Goal: Navigation & Orientation: Find specific page/section

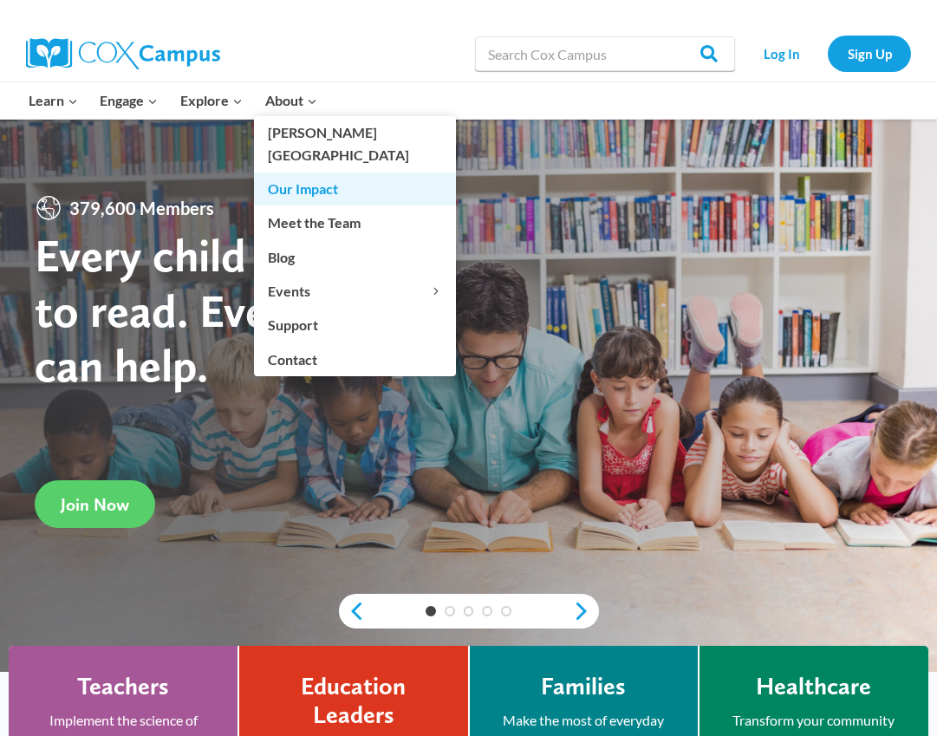
click at [303, 172] on link "Our Impact" at bounding box center [355, 188] width 202 height 33
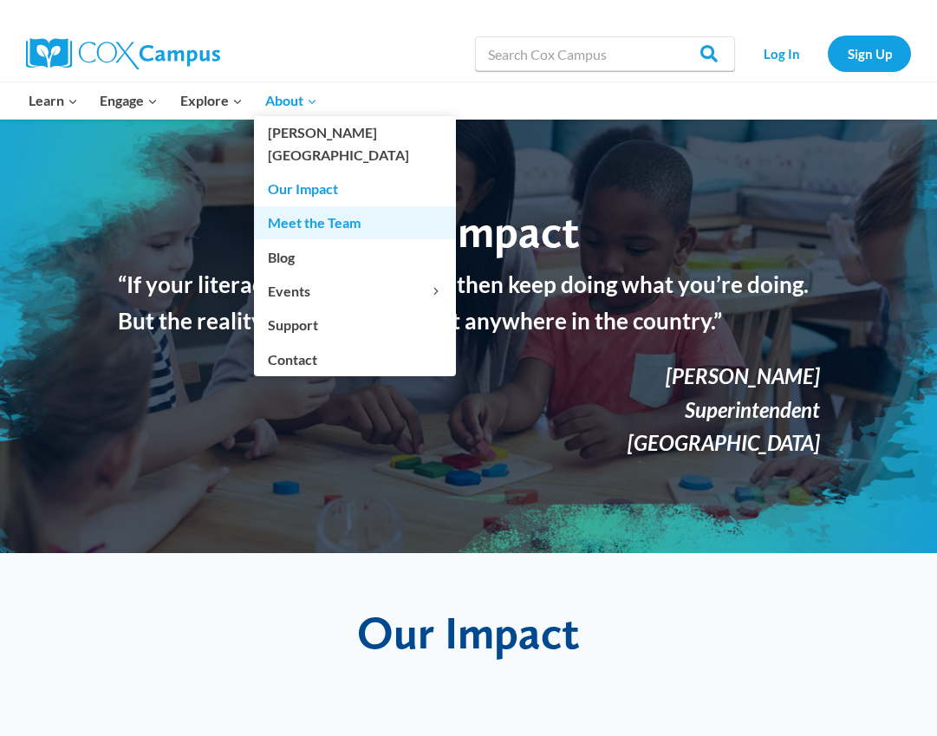
click at [305, 206] on link "Meet the Team" at bounding box center [355, 222] width 202 height 33
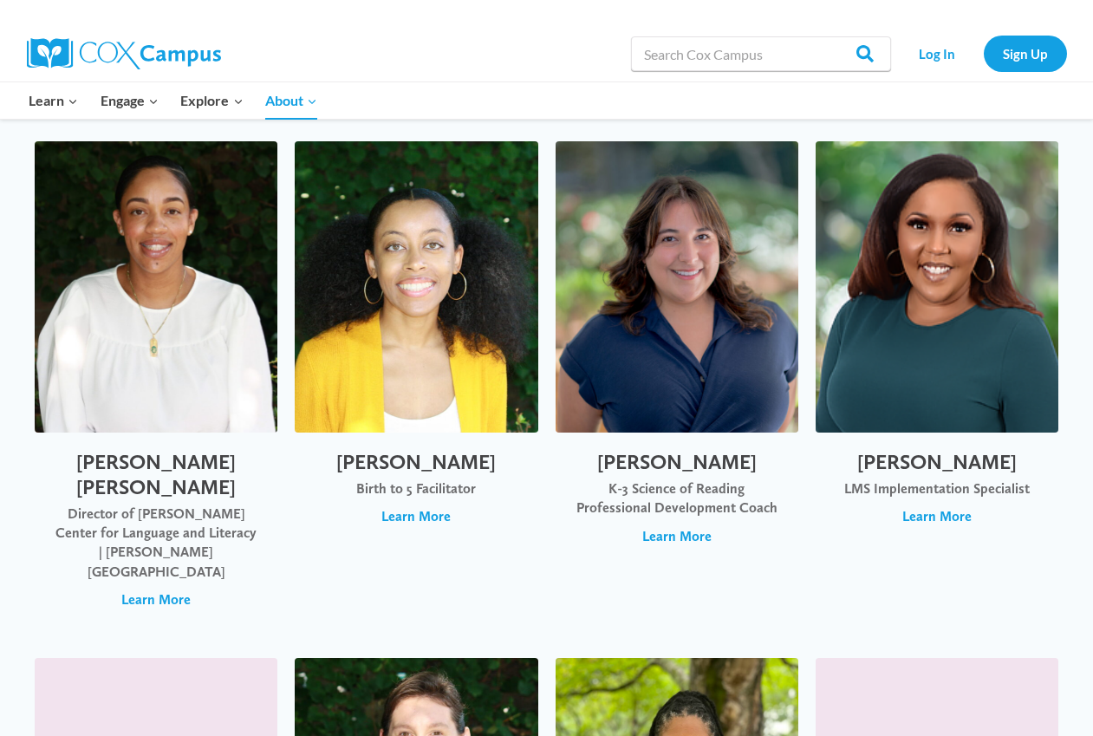
scroll to position [3187, 0]
